Goal: Check status: Check status

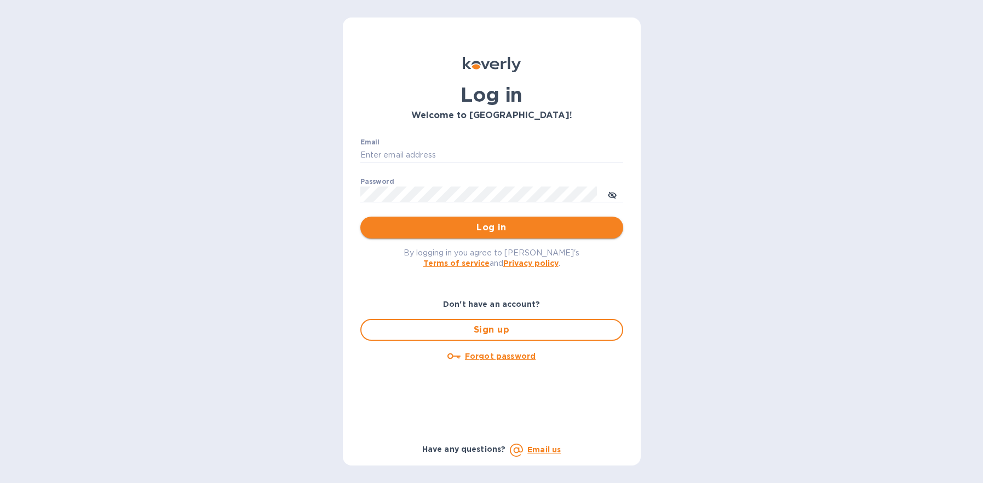
type input "[EMAIL_ADDRESS][DOMAIN_NAME]"
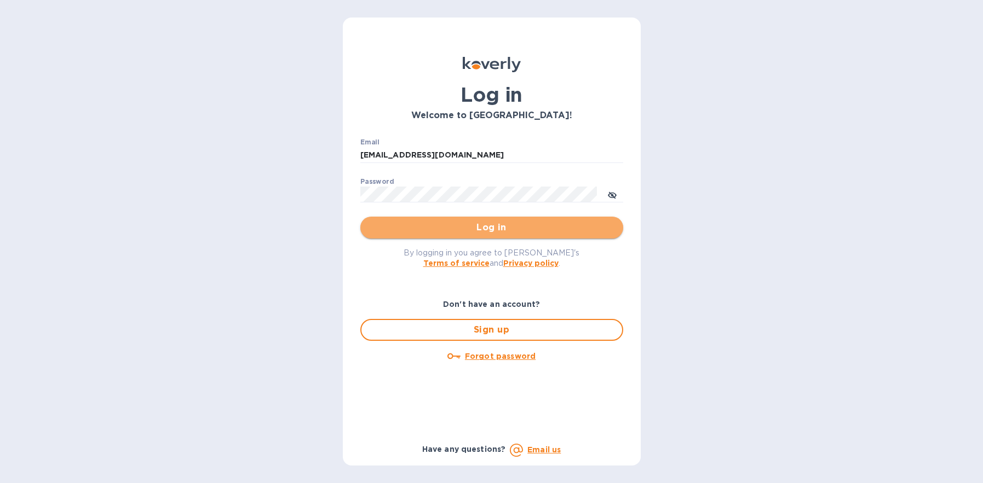
click at [445, 226] on span "Log in" at bounding box center [491, 227] width 245 height 13
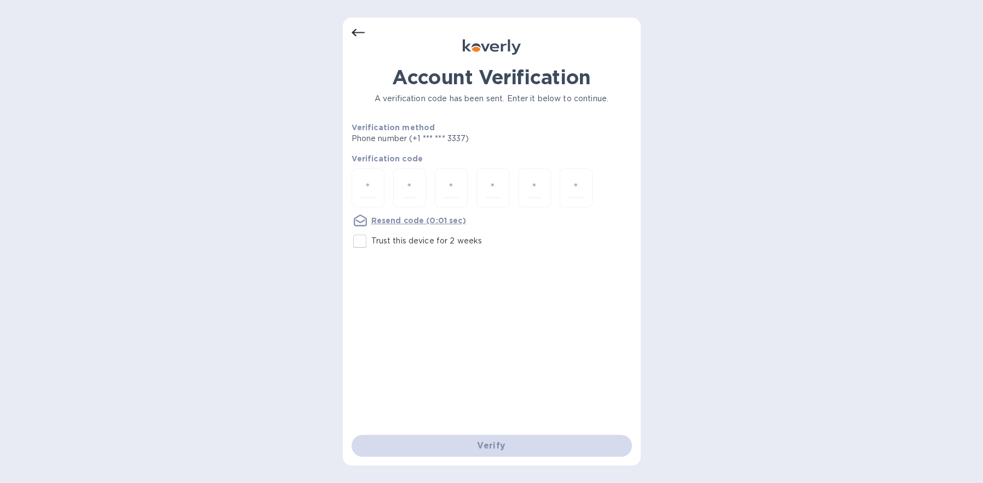
click at [869, 47] on div "Account Verification A verification code has been sent. Enter it below to conti…" at bounding box center [491, 241] width 983 height 483
click at [365, 180] on input "number" at bounding box center [368, 188] width 14 height 20
type input "5"
type input "4"
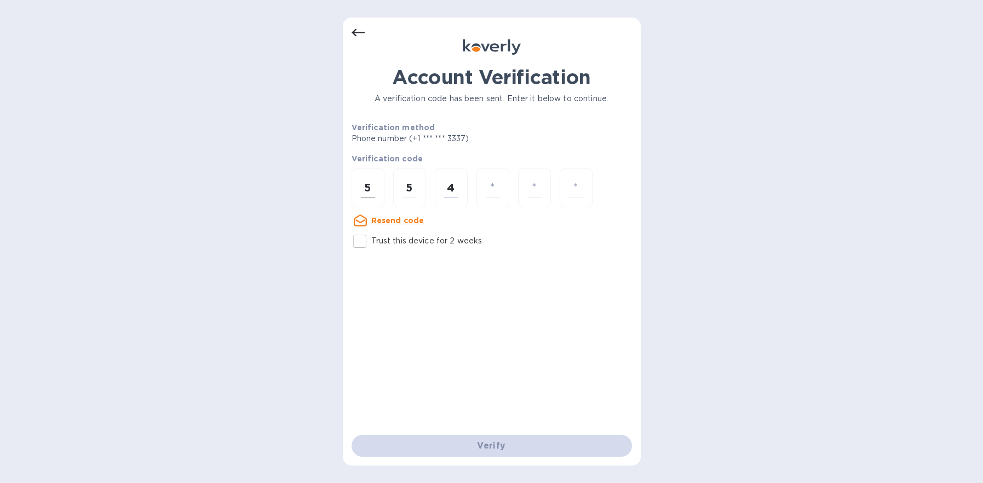
type input "1"
type input "7"
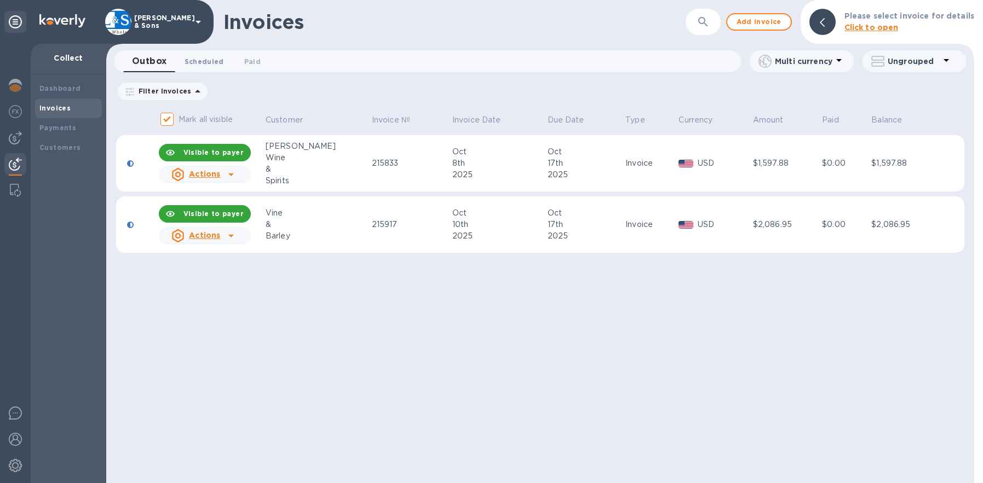
click at [193, 63] on span "Scheduled 0" at bounding box center [204, 61] width 39 height 11
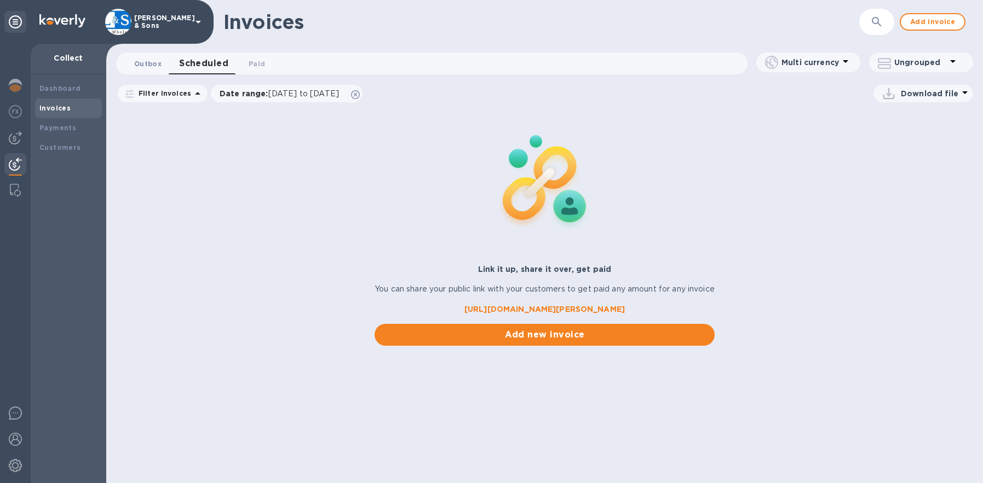
click at [149, 69] on span "Outbox 0" at bounding box center [147, 63] width 27 height 11
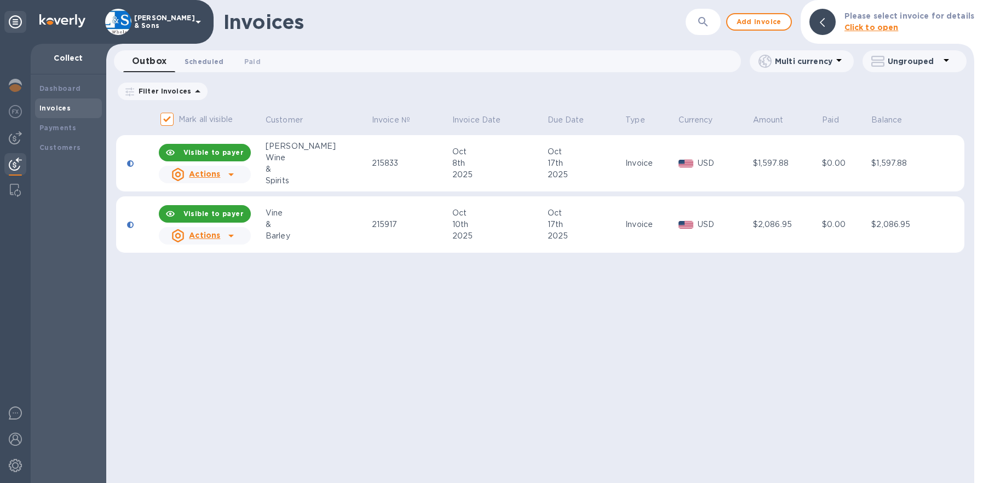
click at [199, 63] on span "Scheduled 0" at bounding box center [204, 61] width 39 height 11
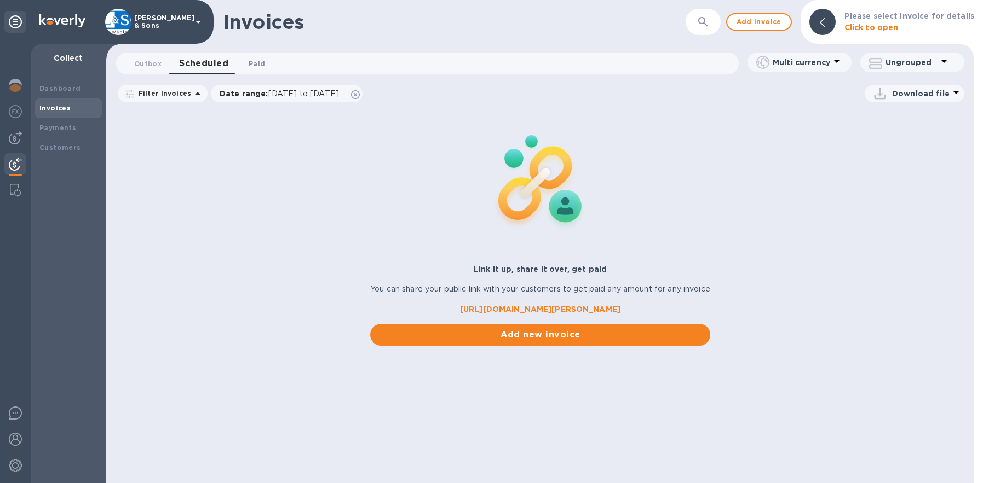
click at [251, 59] on span "Paid 0" at bounding box center [257, 63] width 16 height 11
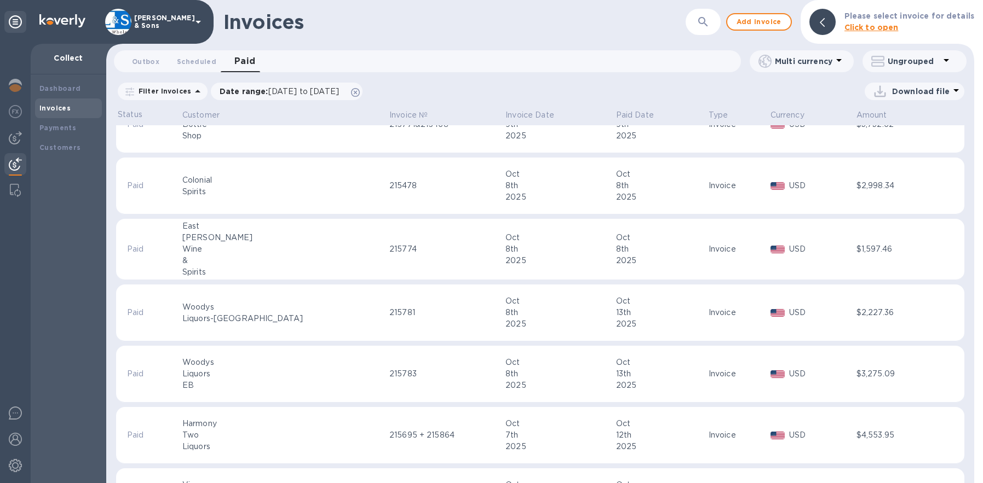
scroll to position [55, 0]
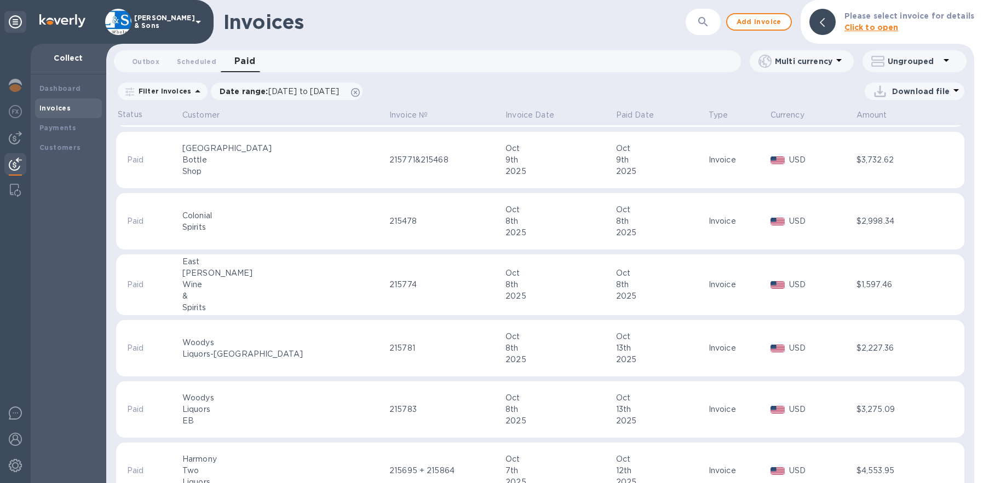
click at [191, 88] on icon at bounding box center [197, 91] width 13 height 13
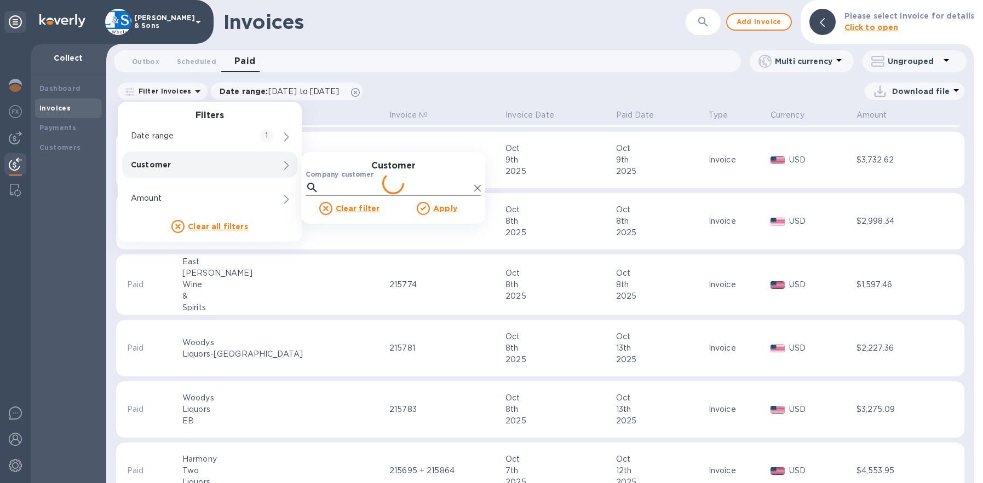
click at [349, 181] on input "Company customer" at bounding box center [396, 188] width 147 height 16
type input "harmony"
click at [436, 205] on u "Apply" at bounding box center [445, 208] width 24 height 9
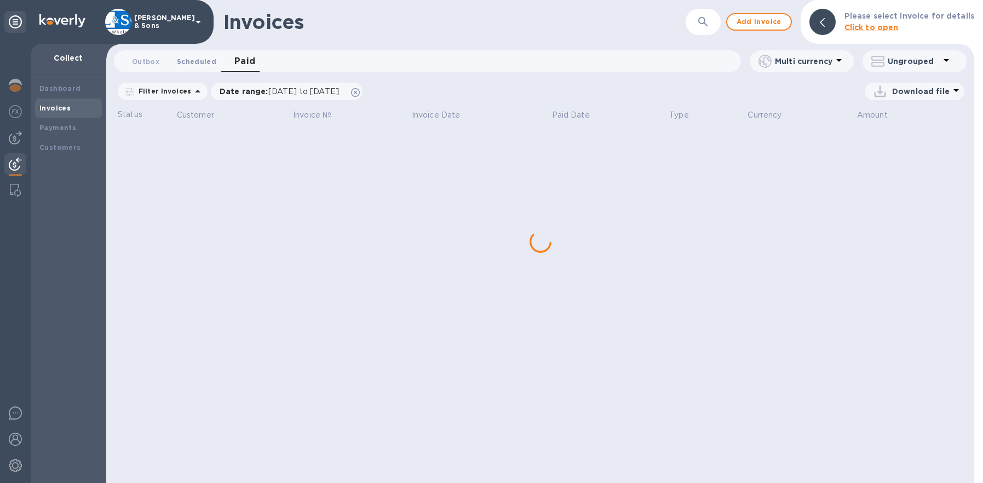
click at [172, 63] on button "Scheduled 0" at bounding box center [196, 61] width 57 height 22
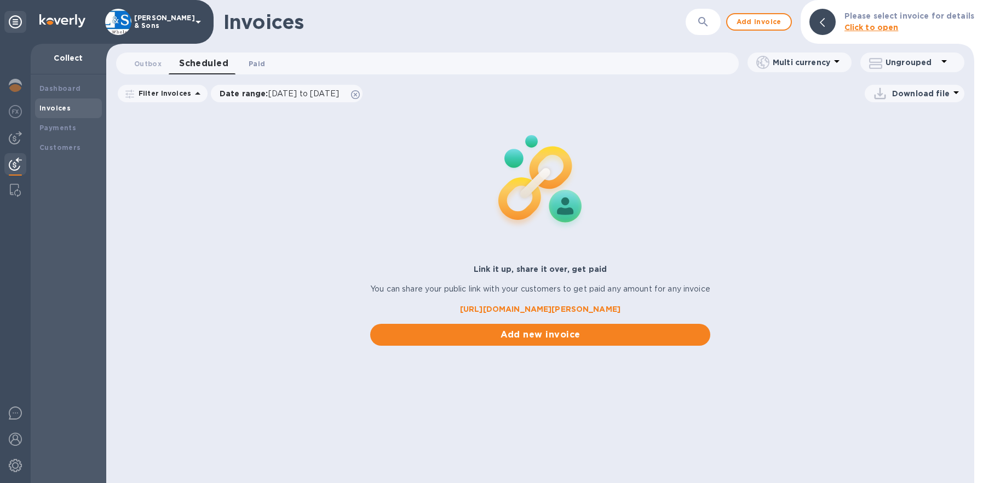
click at [246, 62] on span "Paid 0" at bounding box center [257, 63] width 22 height 11
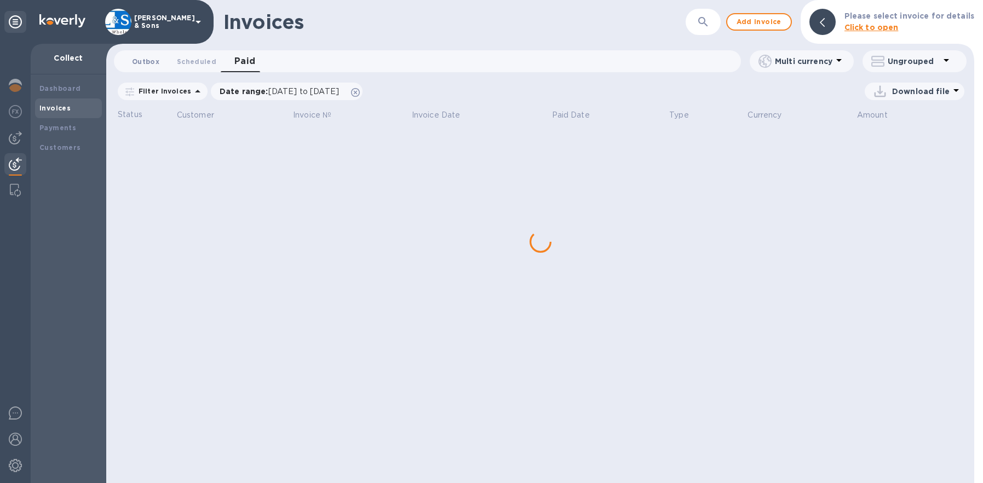
click at [146, 60] on span "Outbox 0" at bounding box center [145, 61] width 27 height 11
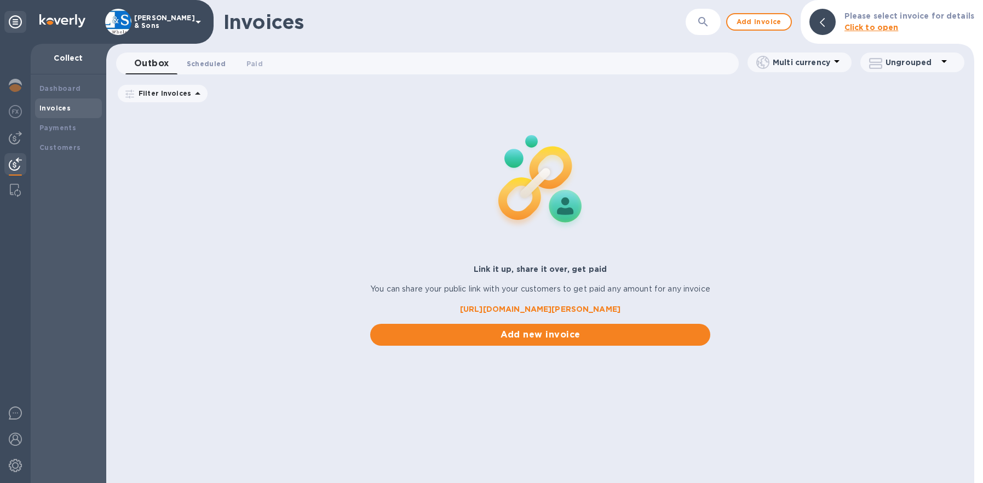
click at [191, 67] on span "Scheduled 0" at bounding box center [206, 63] width 39 height 11
click at [155, 69] on span "Outbox 0" at bounding box center [147, 63] width 27 height 11
